Goal: Transaction & Acquisition: Purchase product/service

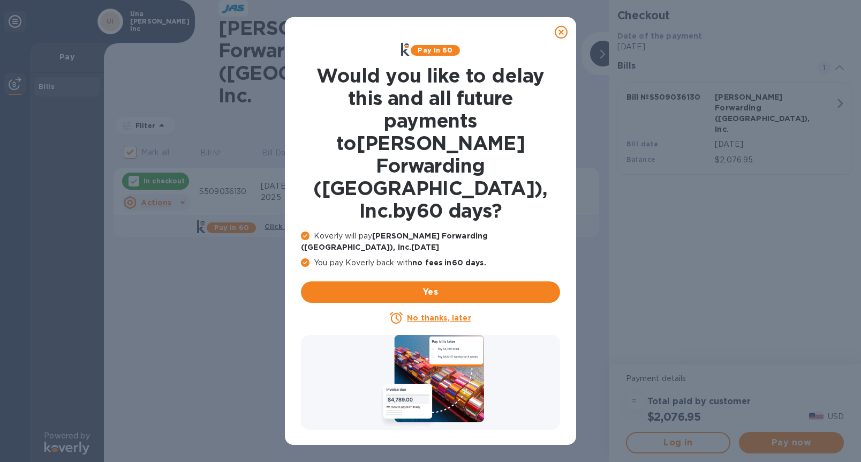
click at [560, 35] on icon at bounding box center [561, 32] width 13 height 13
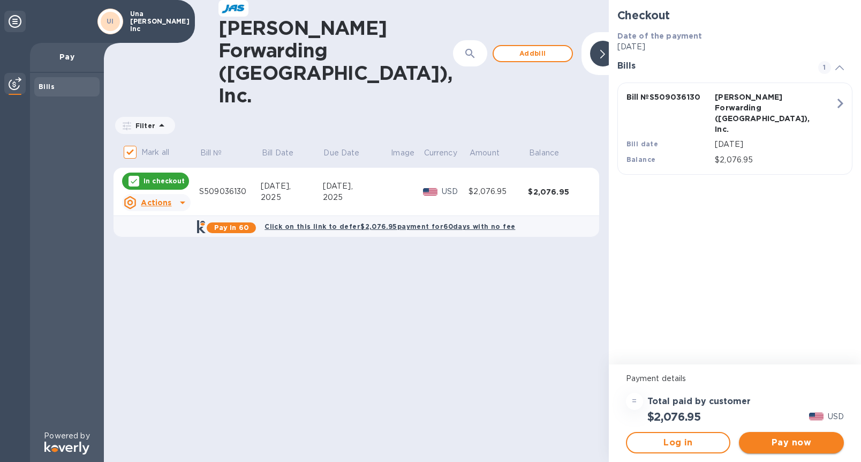
click at [794, 445] on span "Pay now" at bounding box center [792, 442] width 88 height 13
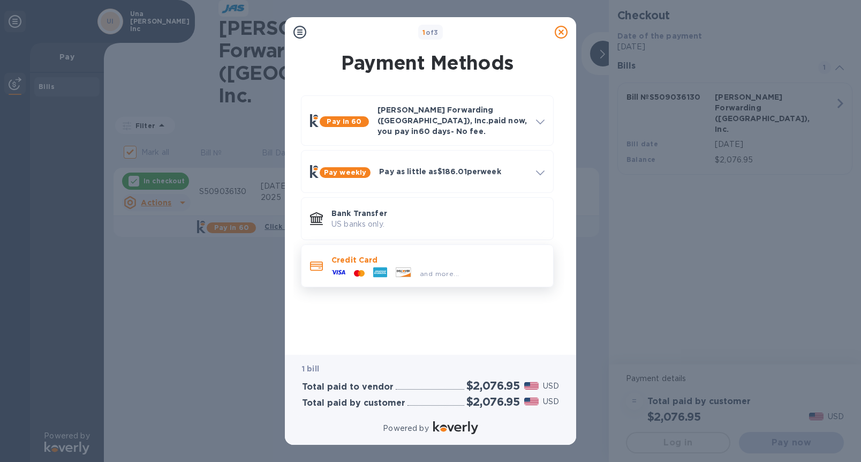
click at [395, 277] on div "Credit Card and more..." at bounding box center [427, 265] width 253 height 43
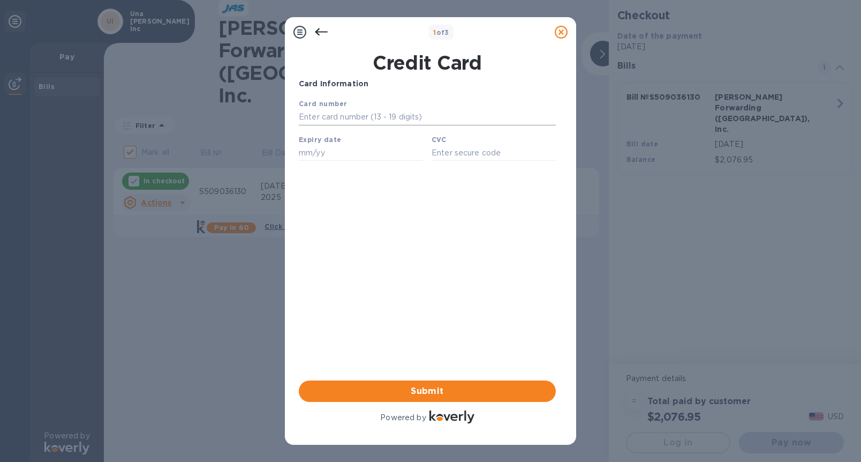
click at [356, 117] on input "text" at bounding box center [427, 117] width 257 height 16
type input "[CREDIT_CARD_NUMBER]"
click at [329, 156] on input "text" at bounding box center [361, 153] width 124 height 16
type input "03/27"
click at [446, 157] on input "text" at bounding box center [494, 153] width 124 height 16
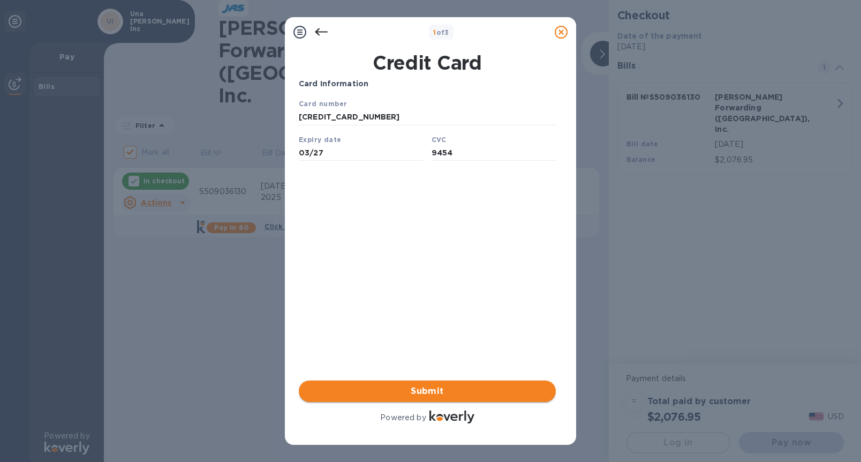
type input "9454"
click at [444, 400] on button "Submit" at bounding box center [427, 390] width 257 height 21
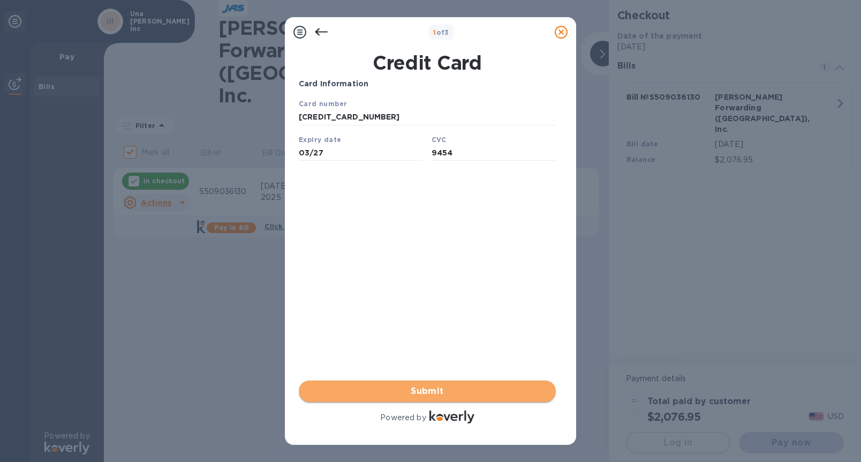
click at [427, 388] on span "Submit" at bounding box center [427, 391] width 240 height 13
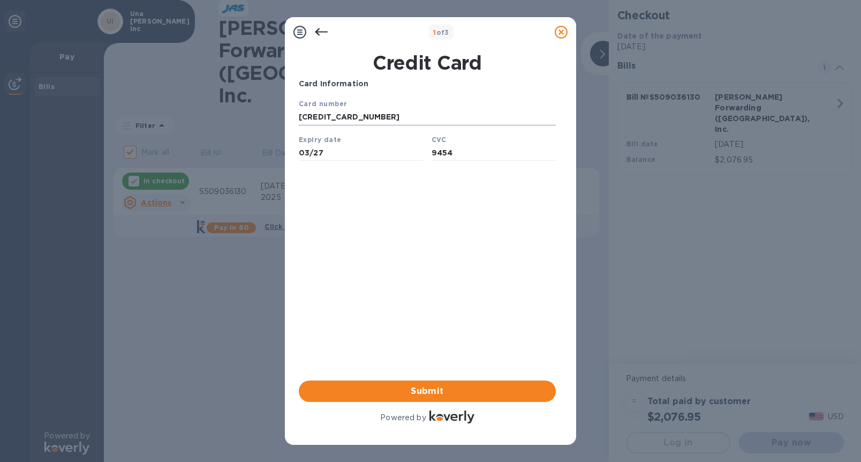
click at [374, 118] on input "[CREDIT_CARD_NUMBER]" at bounding box center [427, 117] width 257 height 16
click at [354, 117] on input "[CREDIT_CARD_NUMBER]" at bounding box center [427, 117] width 257 height 16
click at [372, 174] on div "Card Information Your browser does not support iframes Submit Powered by" at bounding box center [427, 251] width 257 height 347
